Goal: Task Accomplishment & Management: Manage account settings

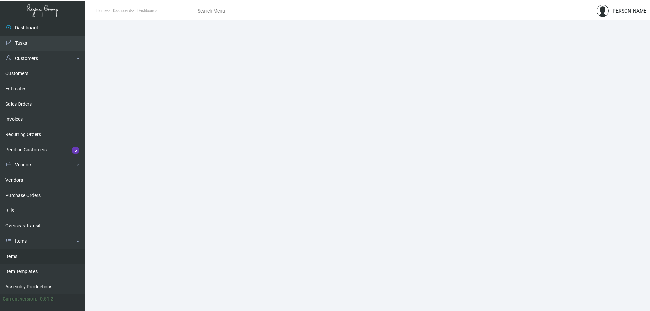
click at [42, 258] on link "Items" at bounding box center [42, 256] width 85 height 15
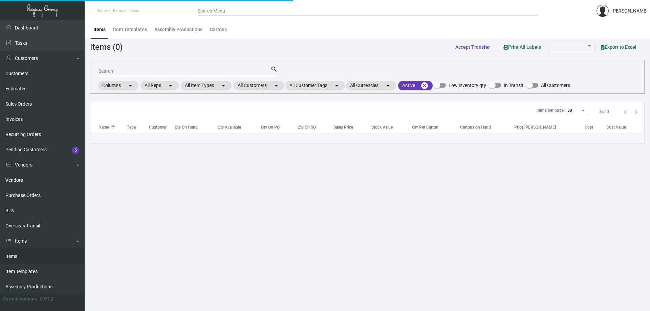
click at [245, 68] on div "Search" at bounding box center [184, 71] width 172 height 10
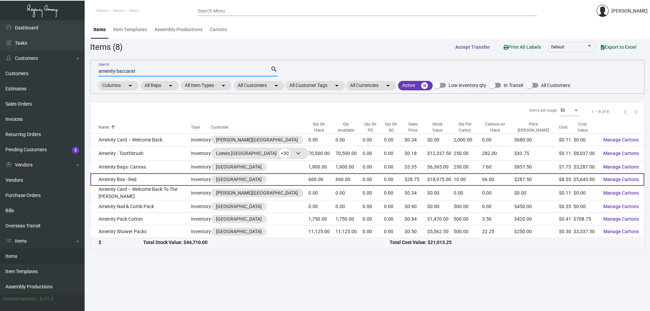
type input "amenity baccarat"
click at [107, 182] on td "Amenity Box - Red" at bounding box center [140, 179] width 101 height 13
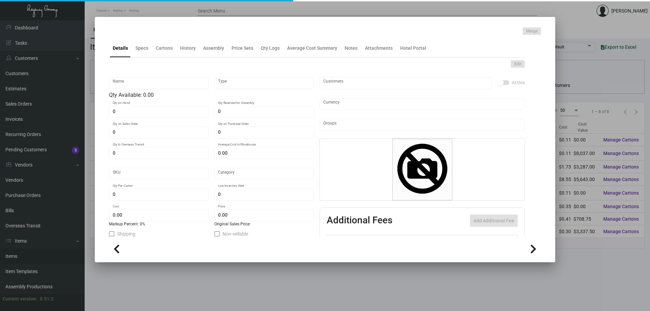
type input "Amenity Box - Red"
type input "Inventory"
type input "660"
type input "351"
type input "$ 47.7875"
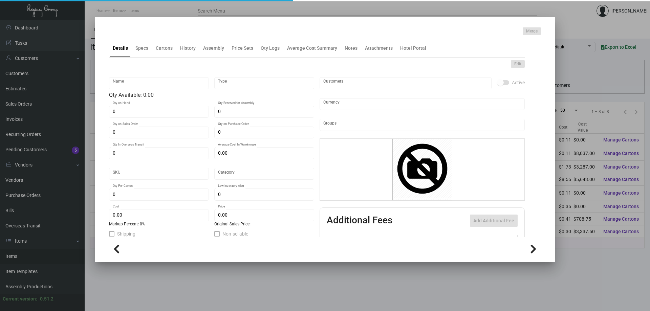
type input "594"
type input "Standard"
type input "10"
type input "100"
type input "$ 8.55"
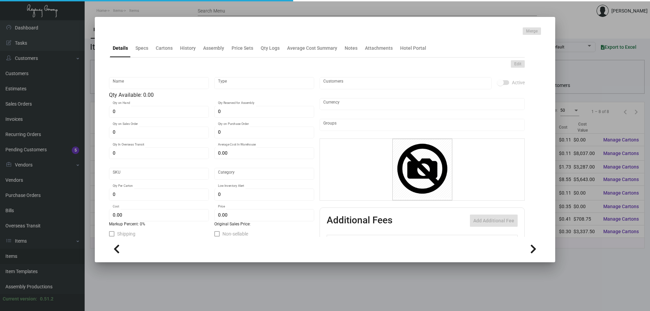
type input "$ 28.75"
type textarea "Red Amenity Box: custom leather red amenity box, with debossed logo on front co…"
checkbox input "true"
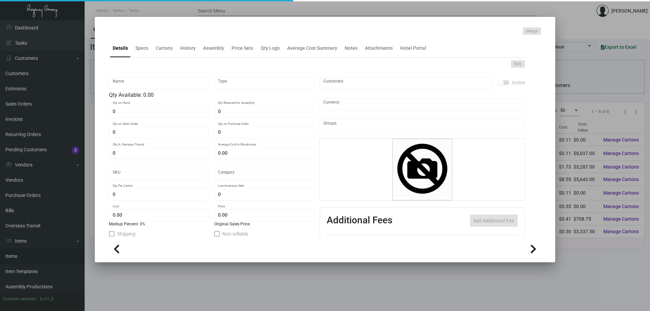
type input "United States Dollar $"
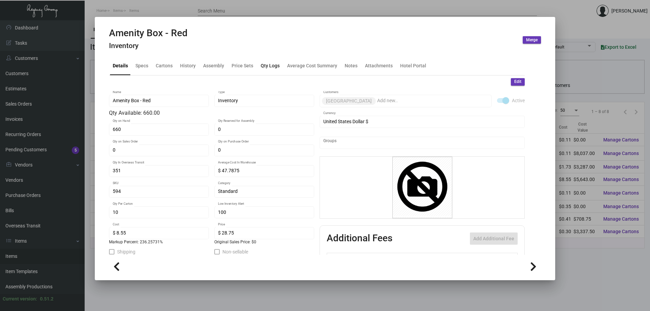
click at [267, 64] on div "Qty Logs" at bounding box center [270, 65] width 19 height 7
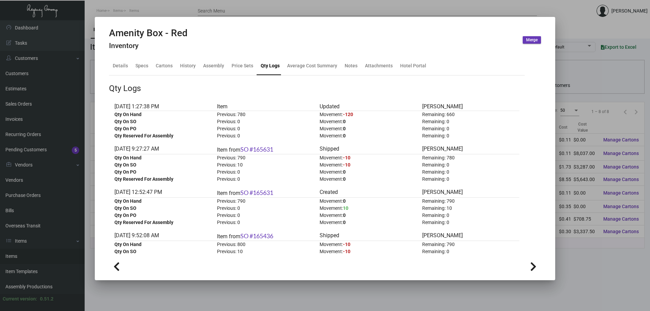
click at [256, 10] on div at bounding box center [325, 155] width 650 height 311
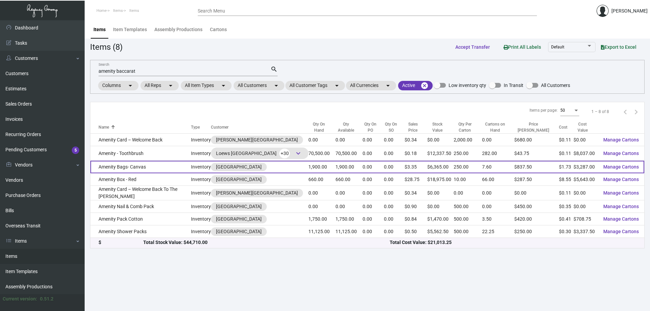
click at [161, 170] on td "Amenity Bags- Canvas" at bounding box center [140, 167] width 101 height 13
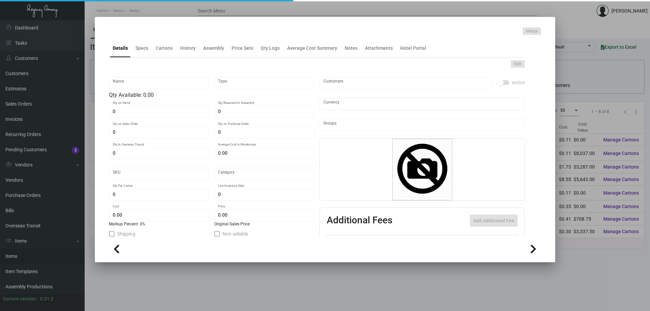
type input "Amenity Bags- Canvas"
type input "Inventory"
type input "1,900"
type input "1,000"
type input "$ 2.88333"
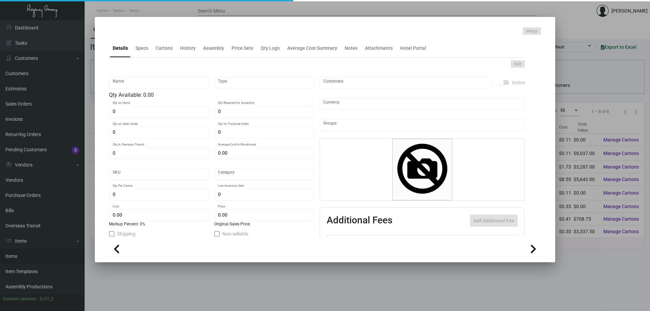
type input "593"
type input "Standard"
type input "250"
type input "$ 1.73"
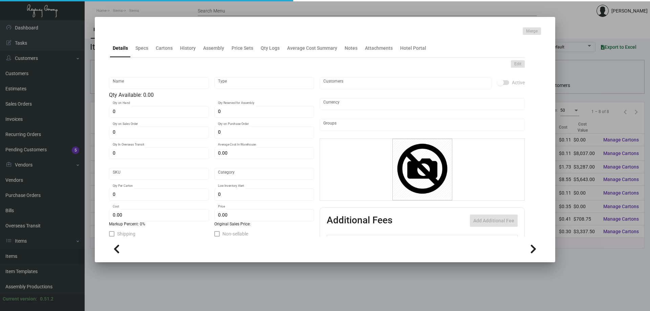
type input "$ 3.35"
type textarea "Amenity Bag: Size 8.5” x 5” x 2”, Custom cotton flax material bag (matching Lau…"
checkbox input "true"
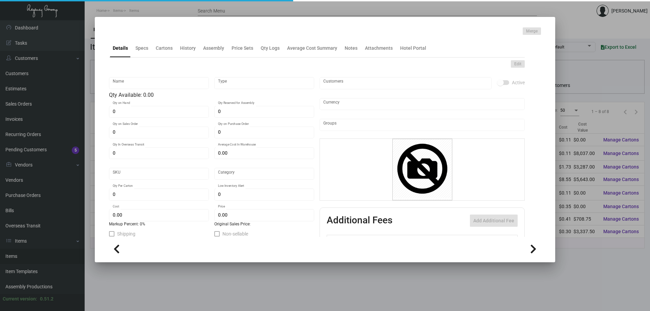
type input "United States Dollar $"
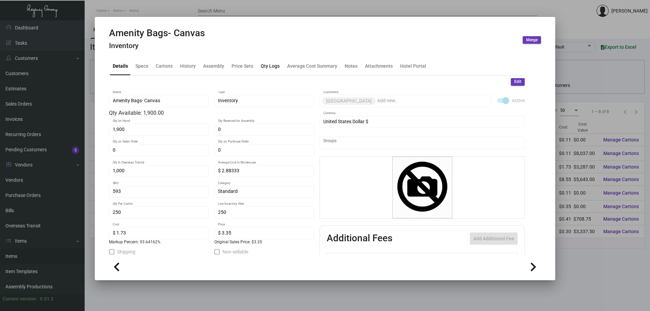
click at [277, 64] on div "Qty Logs" at bounding box center [270, 65] width 19 height 7
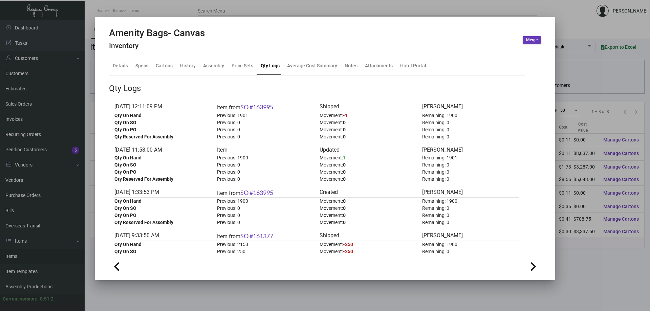
click at [213, 7] on div at bounding box center [325, 155] width 650 height 311
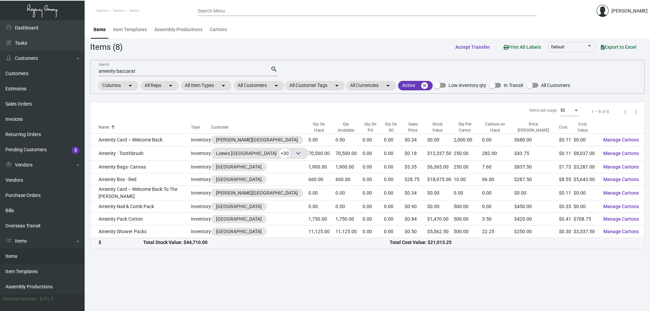
click at [208, 280] on main "Items Item Templates Assembly Productions Cartons Items (8) Accept Transfer Pri…" at bounding box center [367, 165] width 565 height 291
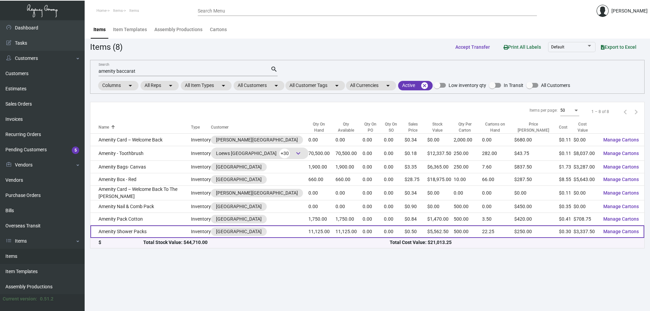
click at [117, 229] on td "Amenity Shower Packs" at bounding box center [140, 231] width 101 height 13
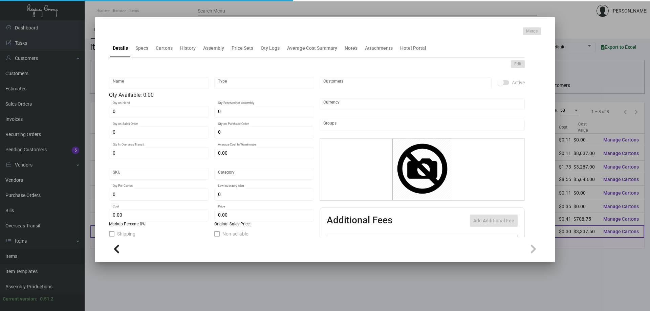
type input "Amenity Shower Packs"
type input "Inventory"
type input "11,125"
type input "$ 0.35"
type input "640"
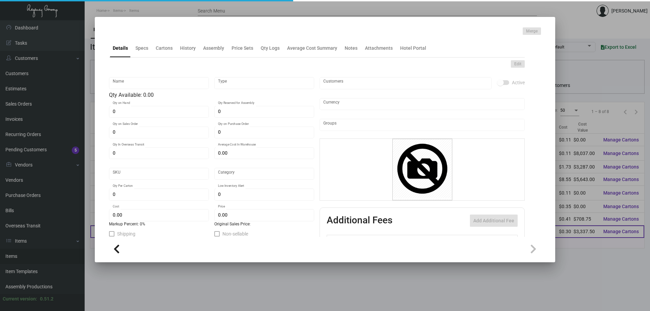
type input "Overseas"
type input "500"
type input "5,000"
type input "$ 0.30"
type input "$ 0.50"
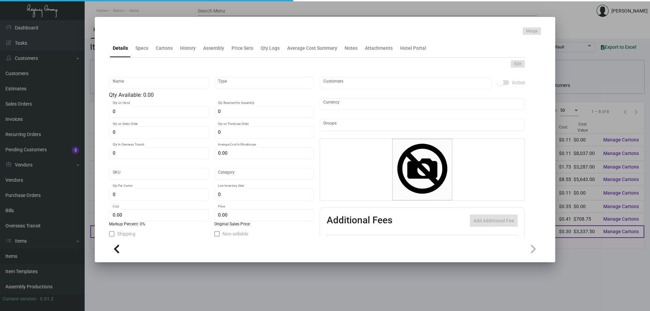
type textarea "Box: size closed of the box is 3”W x 4-1/8”H x 1-3/8”D, on white MATTE laminate…"
checkbox input "true"
type input "United States Dollar $"
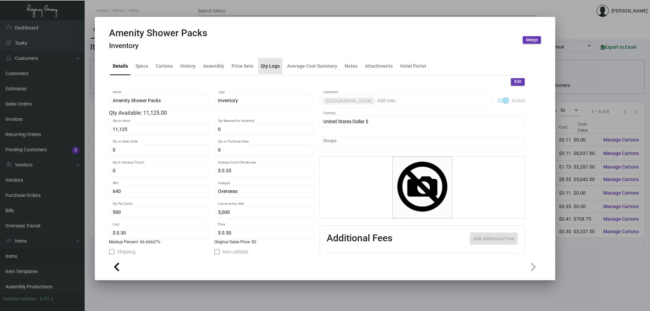
click at [269, 67] on div "Qty Logs" at bounding box center [270, 65] width 19 height 7
